Goal: Leave review/rating

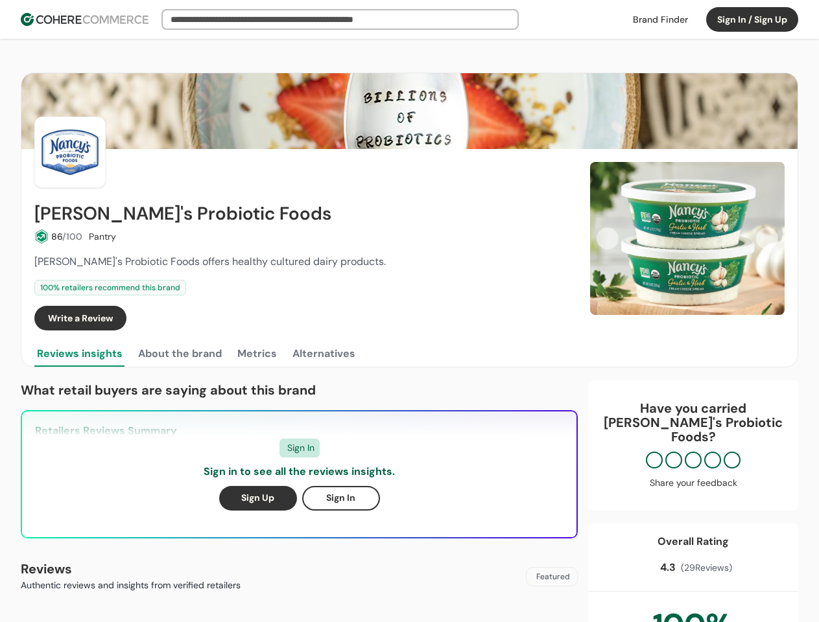
click at [409, 311] on div "Write a Review" at bounding box center [304, 318] width 540 height 25
click at [752, 19] on button "Sign In / Sign Up" at bounding box center [752, 19] width 92 height 25
click at [58, 237] on div "Insights That Drive Success From trusted reviews to powerful sourcing tools, we…" at bounding box center [409, 311] width 819 height 622
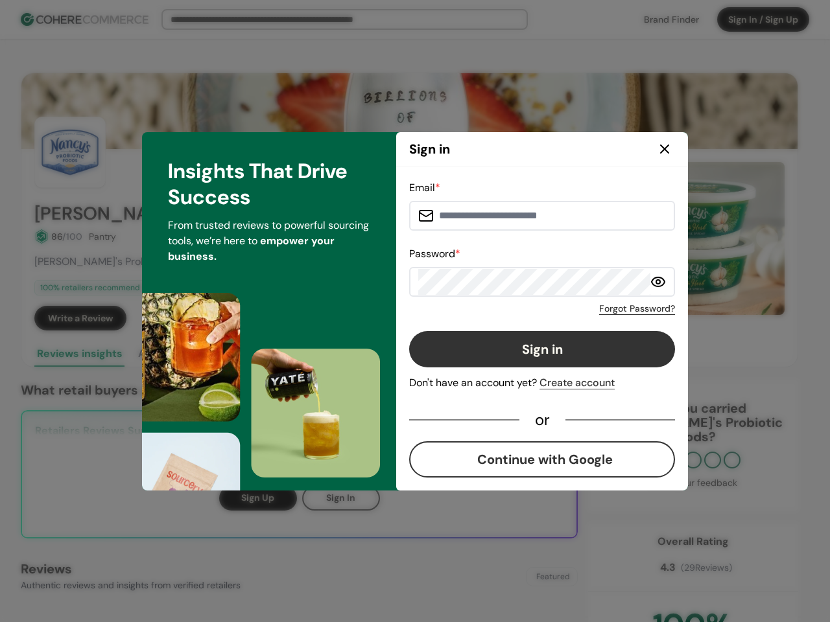
click at [534, 318] on div "Email * Password * Forgot Password? Sign in Don't have an account yet? Create a…" at bounding box center [542, 329] width 266 height 298
click at [563, 318] on div "Email * Password * Forgot Password? Sign in Don't have an account yet? Create a…" at bounding box center [542, 329] width 266 height 298
click at [687, 239] on div "Email * Password * Forgot Password? Sign in Don't have an account yet? Create a…" at bounding box center [542, 329] width 292 height 324
click at [608, 239] on div "Email * Password * Forgot Password? Sign in Don't have an account yet? Create a…" at bounding box center [542, 329] width 266 height 298
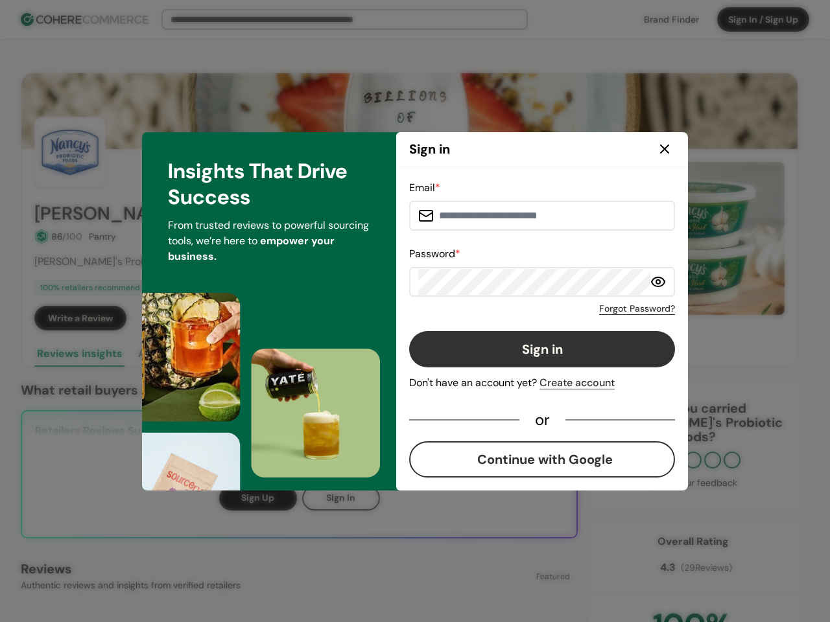
click at [179, 354] on div "Insights That Drive Success From trusted reviews to powerful sourcing tools, we…" at bounding box center [269, 311] width 254 height 359
